Goal: Task Accomplishment & Management: Manage account settings

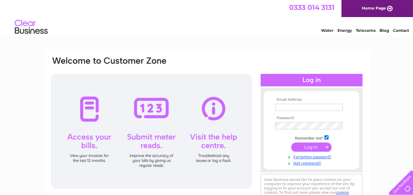
click at [294, 107] on input "text" at bounding box center [309, 107] width 68 height 7
type input "[EMAIL_ADDRESS][DOMAIN_NAME]"
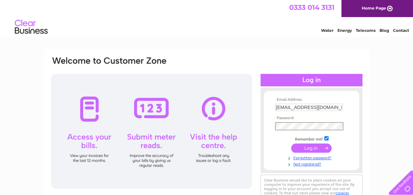
click at [311, 146] on input "submit" at bounding box center [311, 147] width 40 height 9
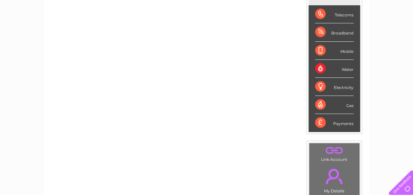
scroll to position [98, 0]
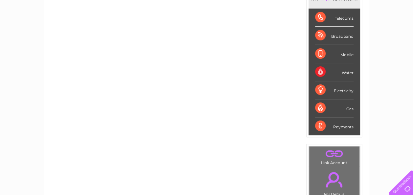
click at [329, 37] on div "Broadband" at bounding box center [334, 36] width 38 height 18
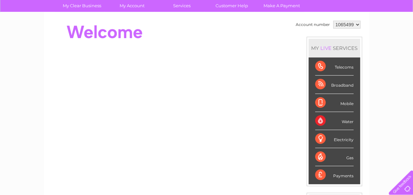
scroll to position [0, 0]
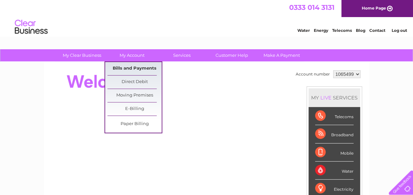
click at [127, 67] on link "Bills and Payments" at bounding box center [134, 68] width 54 height 13
click at [129, 68] on link "Bills and Payments" at bounding box center [134, 68] width 54 height 13
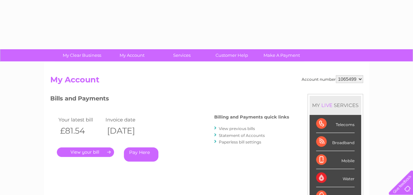
click at [89, 152] on link "." at bounding box center [85, 152] width 57 height 10
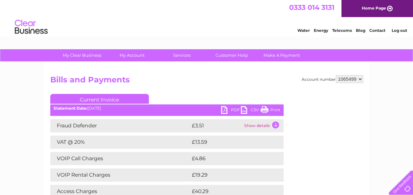
click at [235, 110] on link "PDF" at bounding box center [231, 111] width 20 height 10
click at [396, 30] on link "Log out" at bounding box center [398, 30] width 15 height 5
